Goal: Task Accomplishment & Management: Complete application form

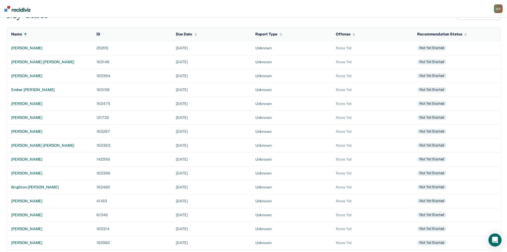
scroll to position [36, 0]
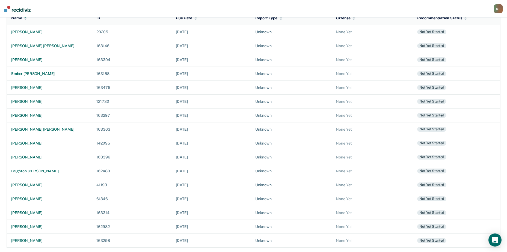
click at [38, 142] on div "[PERSON_NAME]" at bounding box center [49, 143] width 76 height 5
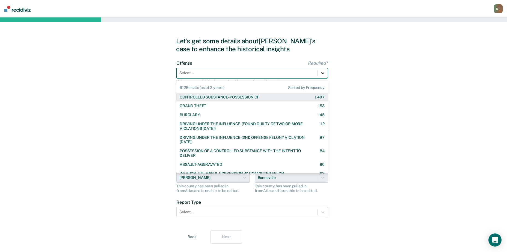
click at [323, 72] on icon at bounding box center [322, 72] width 5 height 5
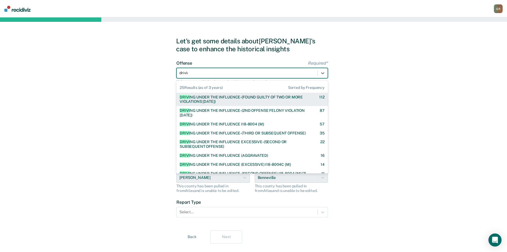
type input "driving"
click at [239, 98] on div "DRIVING UNDER THE INFLUENCE-(FOUND GUILTY OF TWO OR MORE VIOLATIONS [DATE])" at bounding box center [244, 99] width 130 height 9
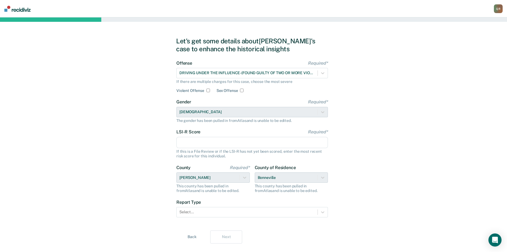
click at [233, 145] on input "LSI-R Score Required*" at bounding box center [251, 142] width 151 height 11
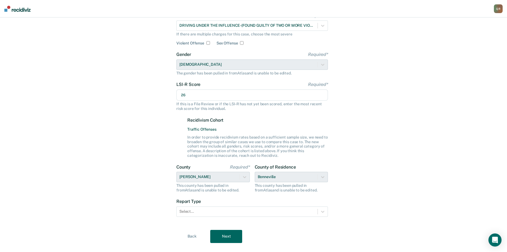
scroll to position [58, 0]
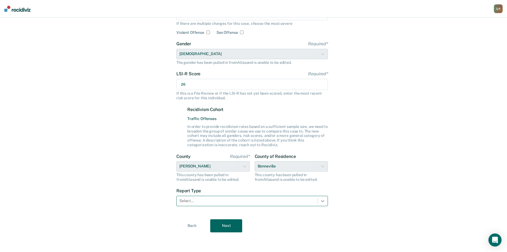
type input "26"
click at [325, 201] on icon at bounding box center [322, 200] width 5 height 5
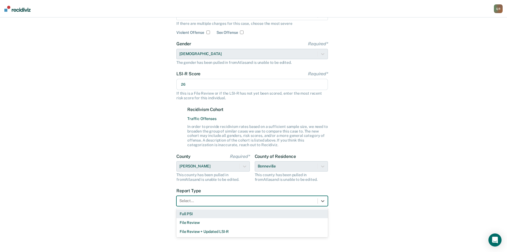
click at [206, 214] on div "Full PSI" at bounding box center [251, 213] width 151 height 9
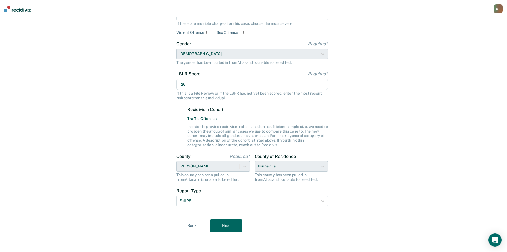
click at [230, 223] on button "Next" at bounding box center [226, 225] width 32 height 13
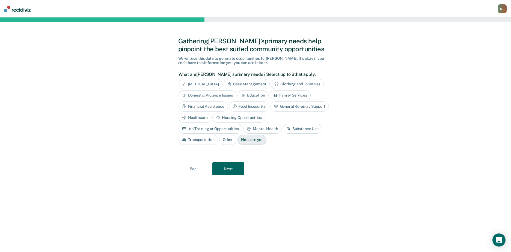
click at [283, 130] on div "Substance Use" at bounding box center [302, 129] width 39 height 10
click at [243, 127] on div "Mental Health" at bounding box center [262, 129] width 38 height 10
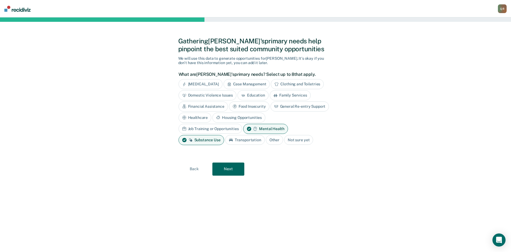
click at [257, 86] on div "Case Management" at bounding box center [246, 84] width 46 height 10
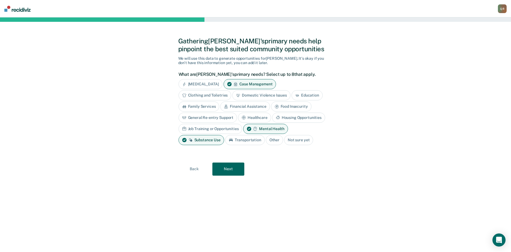
click at [232, 171] on button "Next" at bounding box center [228, 169] width 32 height 13
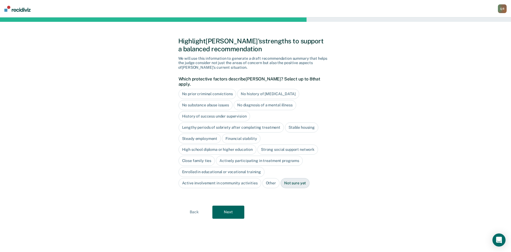
click at [187, 113] on div "History of success under supervision" at bounding box center [214, 116] width 72 height 10
click at [227, 125] on div "Lengthy periods of sobriety after completing treatment" at bounding box center [230, 127] width 105 height 10
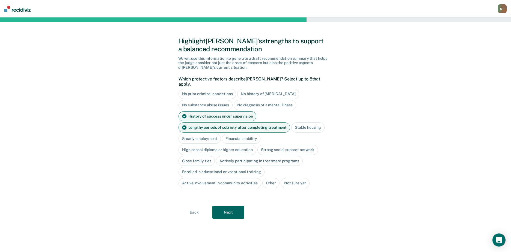
click at [197, 156] on div "Close family ties" at bounding box center [196, 161] width 37 height 10
click at [229, 208] on button "Next" at bounding box center [228, 212] width 32 height 13
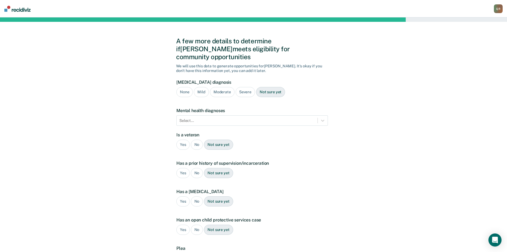
click at [224, 87] on div "Moderate" at bounding box center [222, 92] width 25 height 10
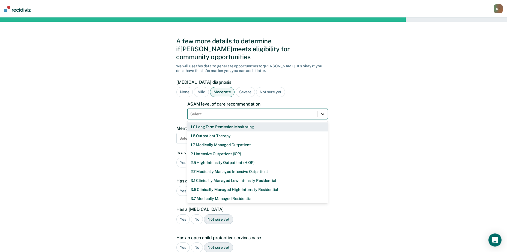
click at [323, 113] on icon at bounding box center [322, 114] width 3 height 2
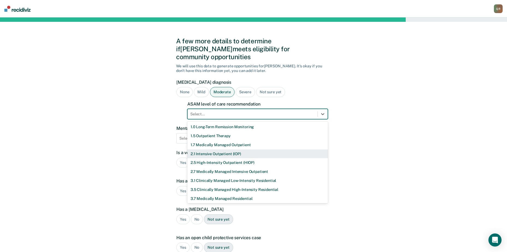
click at [218, 149] on div "2.1 Intensive Outpatient (IOP)" at bounding box center [257, 153] width 140 height 9
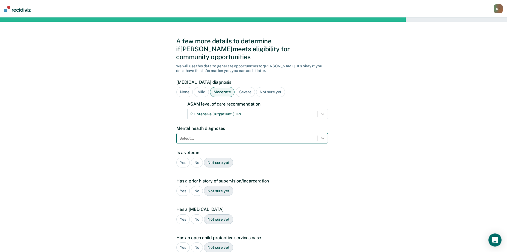
click at [323, 138] on icon at bounding box center [322, 139] width 3 height 2
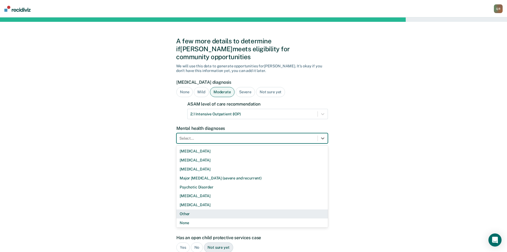
click at [183, 209] on div "Other" at bounding box center [251, 213] width 151 height 9
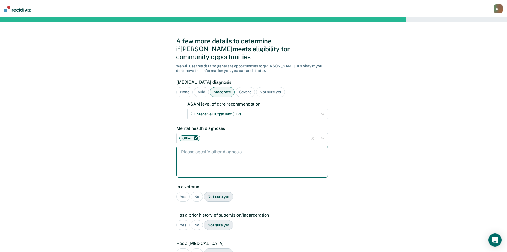
click at [188, 146] on textarea at bounding box center [251, 162] width 151 height 32
paste textarea "F43.12 Chronic [MEDICAL_DATA], F33.1 Moderate [MEDICAL_DATA], recurrent, F41.1 …"
type textarea "F43.12 Chronic [MEDICAL_DATA], F33.1 Moderate [MEDICAL_DATA], recurrent, F41.1 …"
click at [196, 192] on div "No" at bounding box center [197, 197] width 12 height 10
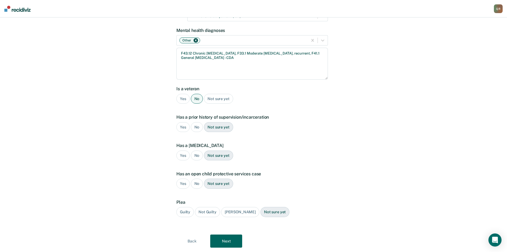
scroll to position [100, 0]
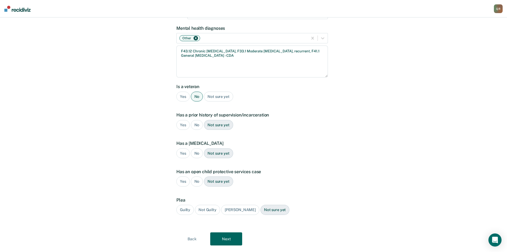
click at [184, 120] on div "Yes" at bounding box center [182, 125] width 13 height 10
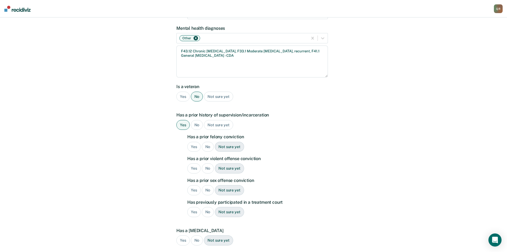
click at [193, 142] on div "Yes" at bounding box center [193, 147] width 13 height 10
click at [193, 163] on div "Yes" at bounding box center [193, 168] width 13 height 10
click at [205, 185] on div "No" at bounding box center [208, 190] width 12 height 10
click at [208, 207] on div "No" at bounding box center [208, 212] width 12 height 10
drag, startPoint x: 197, startPoint y: 232, endPoint x: 227, endPoint y: 228, distance: 30.3
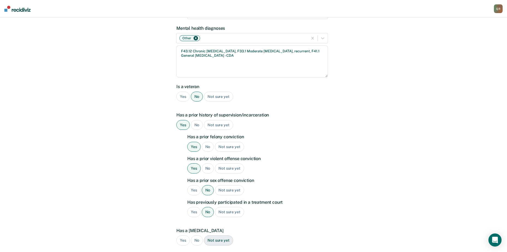
click at [197, 235] on div "No" at bounding box center [197, 240] width 12 height 10
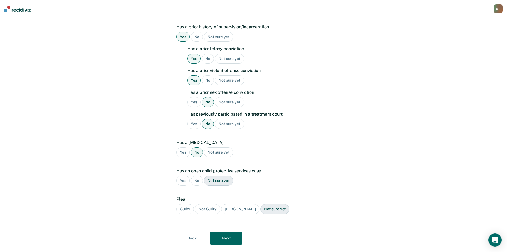
scroll to position [193, 0]
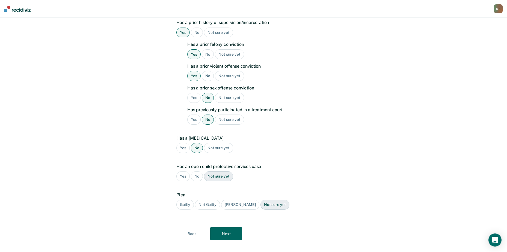
click at [179, 200] on div "Guilty" at bounding box center [184, 205] width 17 height 10
click at [196, 171] on div "No" at bounding box center [197, 176] width 12 height 10
click at [232, 227] on button "Next" at bounding box center [226, 233] width 32 height 13
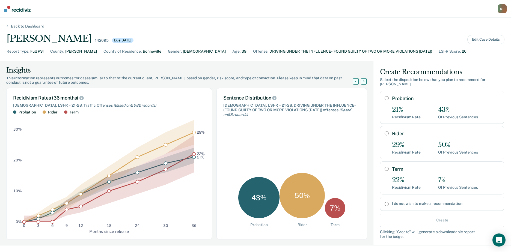
click at [384, 96] on input "Probation" at bounding box center [386, 98] width 4 height 4
radio input "true"
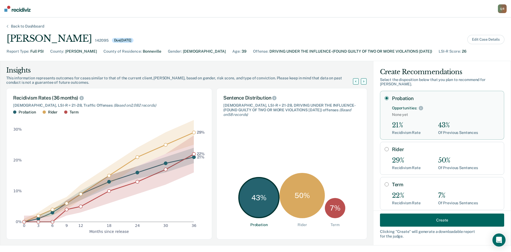
click at [420, 222] on button "Create" at bounding box center [442, 220] width 124 height 13
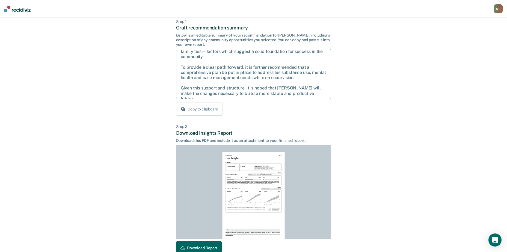
scroll to position [59, 0]
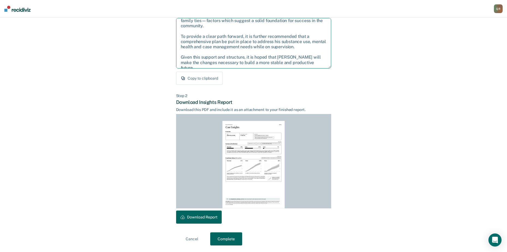
drag, startPoint x: 182, startPoint y: 82, endPoint x: 324, endPoint y: 106, distance: 144.1
click at [324, 106] on div "Back to Case Make Recommendation & Download Report Step 1 Craft recommendation …" at bounding box center [253, 105] width 155 height 280
click at [204, 218] on button "Download Report" at bounding box center [199, 217] width 46 height 13
click at [223, 239] on button "Complete" at bounding box center [226, 238] width 32 height 13
